Goal: Task Accomplishment & Management: Manage account settings

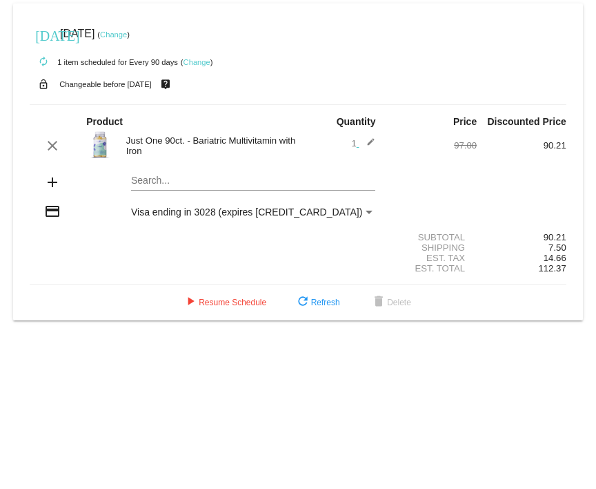
click at [127, 36] on link "Change" at bounding box center [113, 34] width 27 height 8
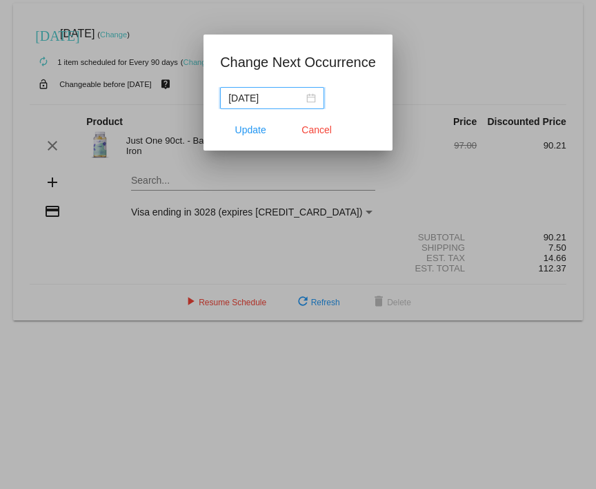
click at [279, 99] on input "[DATE]" at bounding box center [266, 97] width 75 height 15
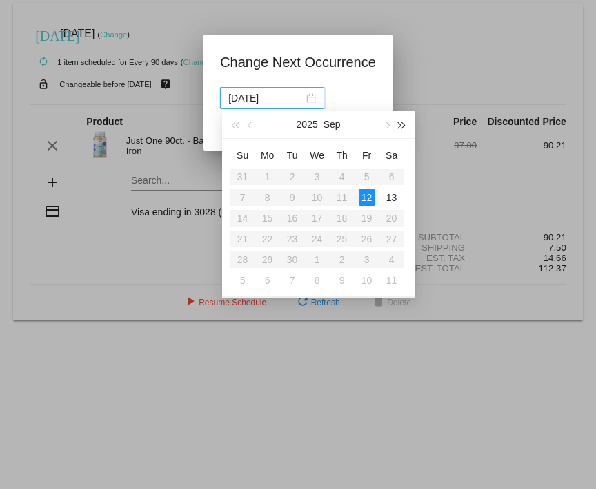
click at [400, 124] on span "button" at bounding box center [401, 124] width 7 height 7
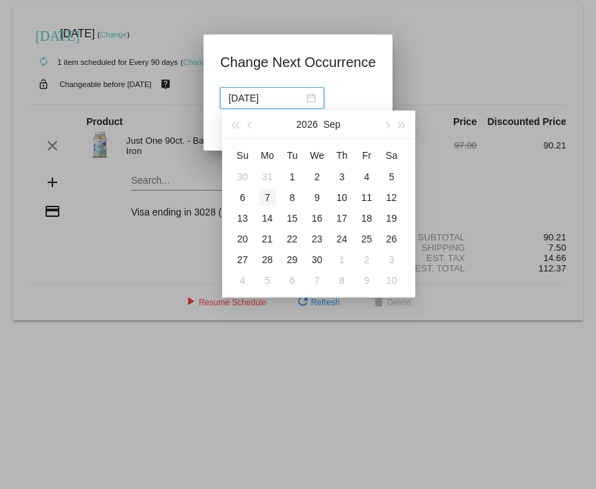
click at [272, 196] on div "7" at bounding box center [268, 197] width 17 height 17
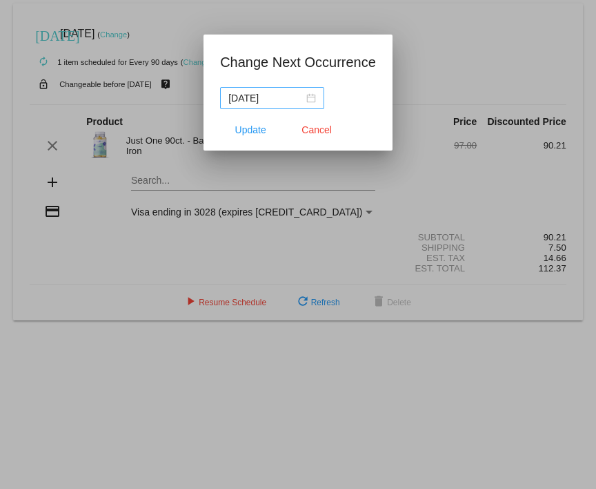
click at [318, 97] on nz-date-picker "[DATE]" at bounding box center [272, 98] width 104 height 22
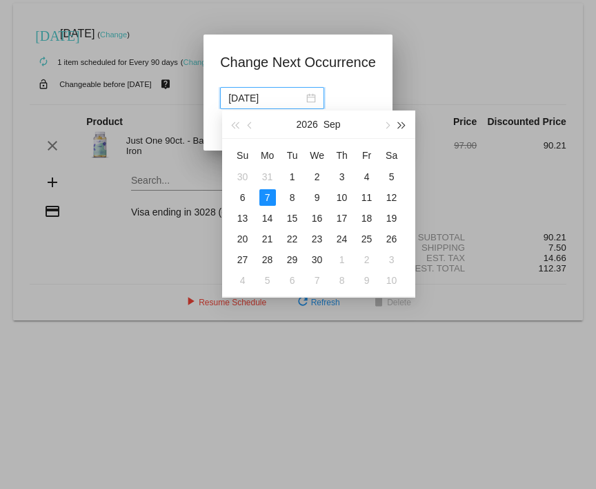
click at [400, 127] on button "button" at bounding box center [401, 124] width 15 height 28
click at [237, 125] on span "button" at bounding box center [235, 124] width 7 height 7
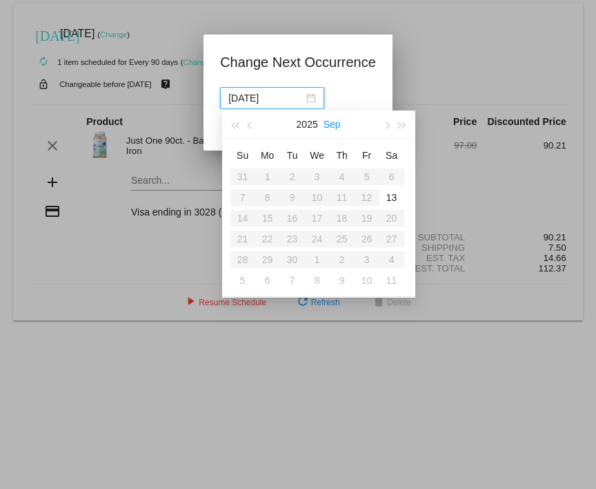
click at [333, 124] on button "Sep" at bounding box center [332, 124] width 17 height 28
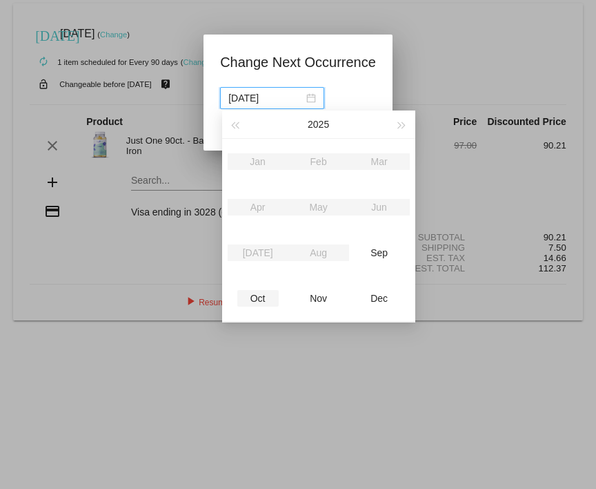
click at [262, 297] on div "Oct" at bounding box center [257, 298] width 41 height 17
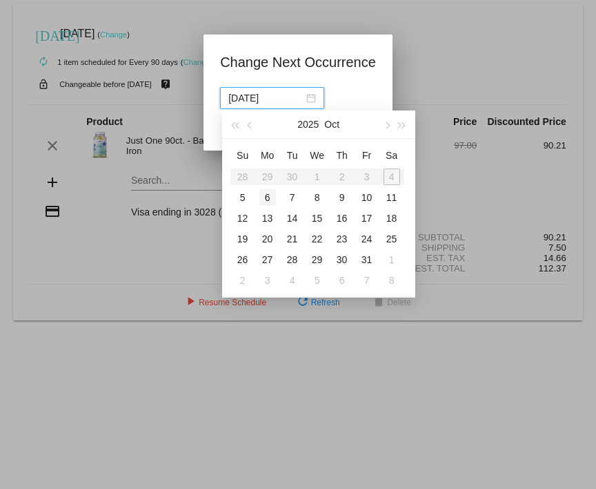
click at [271, 197] on div "6" at bounding box center [268, 197] width 17 height 17
type input "[DATE]"
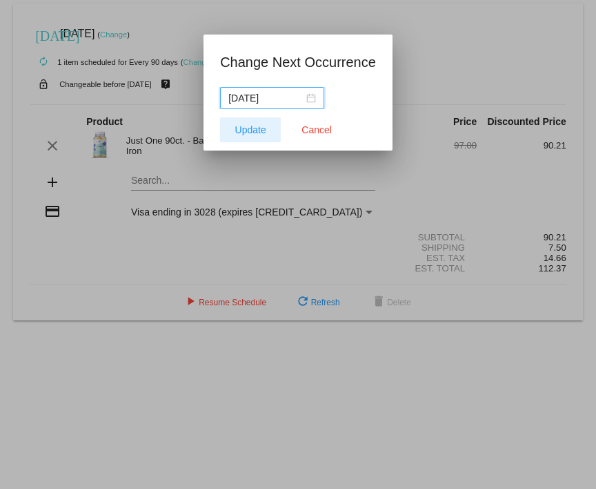
click at [256, 130] on span "Update" at bounding box center [250, 129] width 31 height 11
